Goal: Use online tool/utility

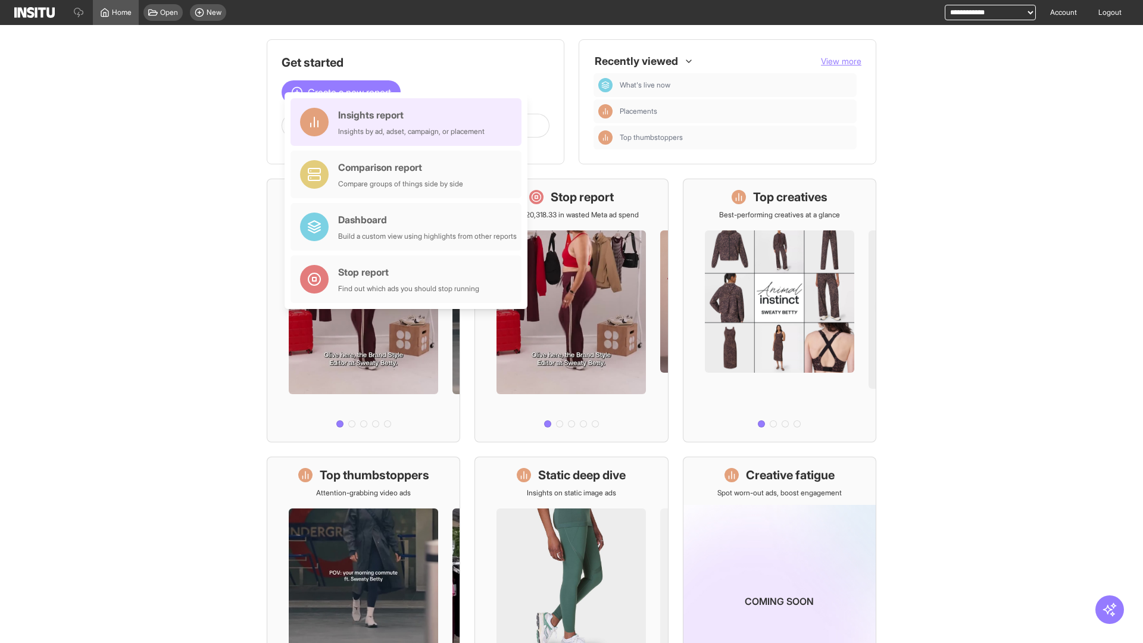
click at [409, 122] on div "Insights report Insights by ad, adset, campaign, or placement" at bounding box center [411, 122] width 146 height 29
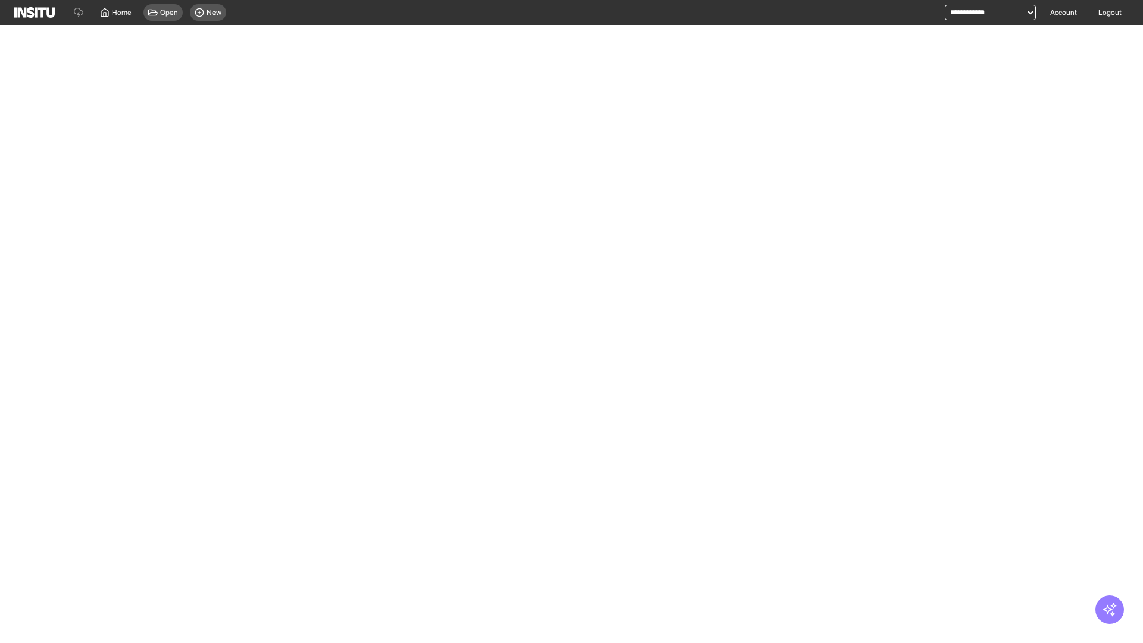
select select "**"
